Goal: Information Seeking & Learning: Learn about a topic

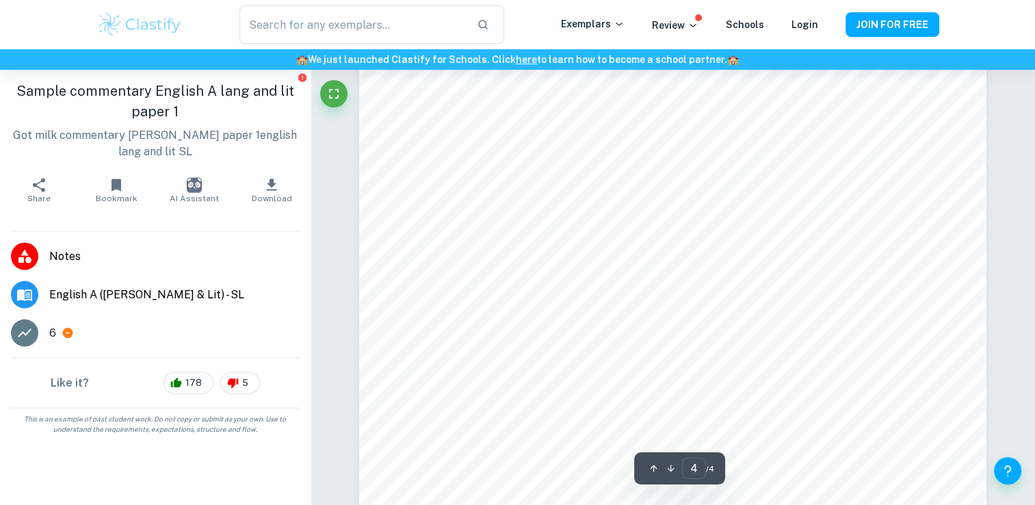
scroll to position [3060, 0]
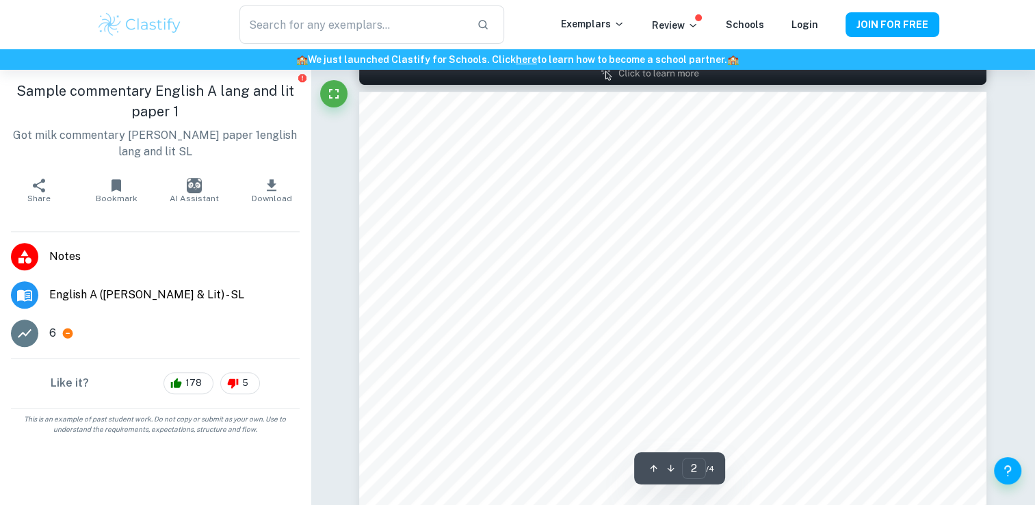
type input "1"
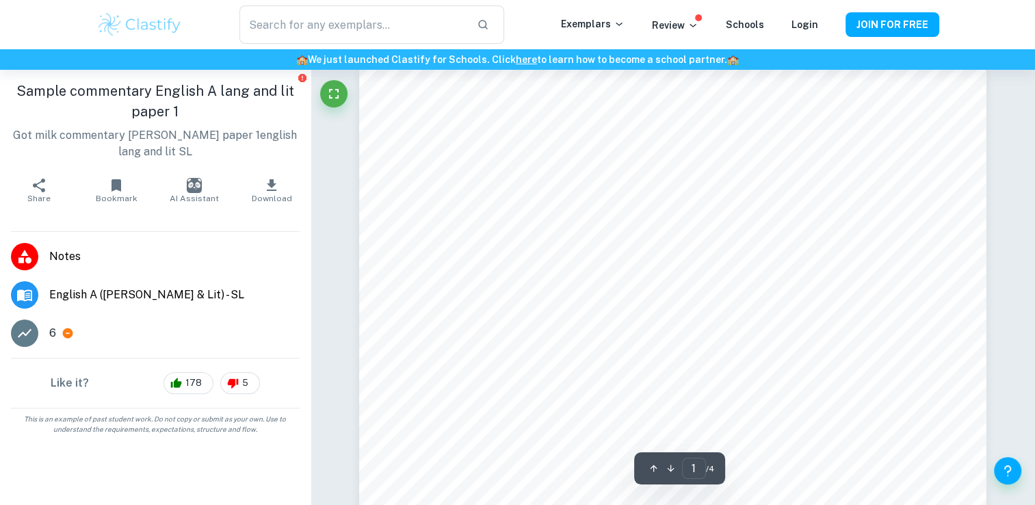
scroll to position [0, 0]
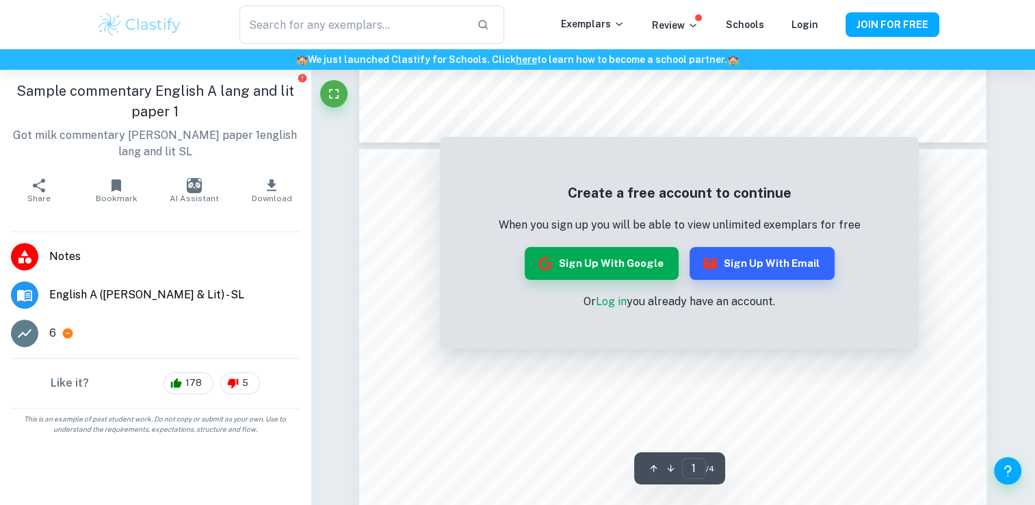
scroll to position [1163, 0]
